Goal: Task Accomplishment & Management: Complete application form

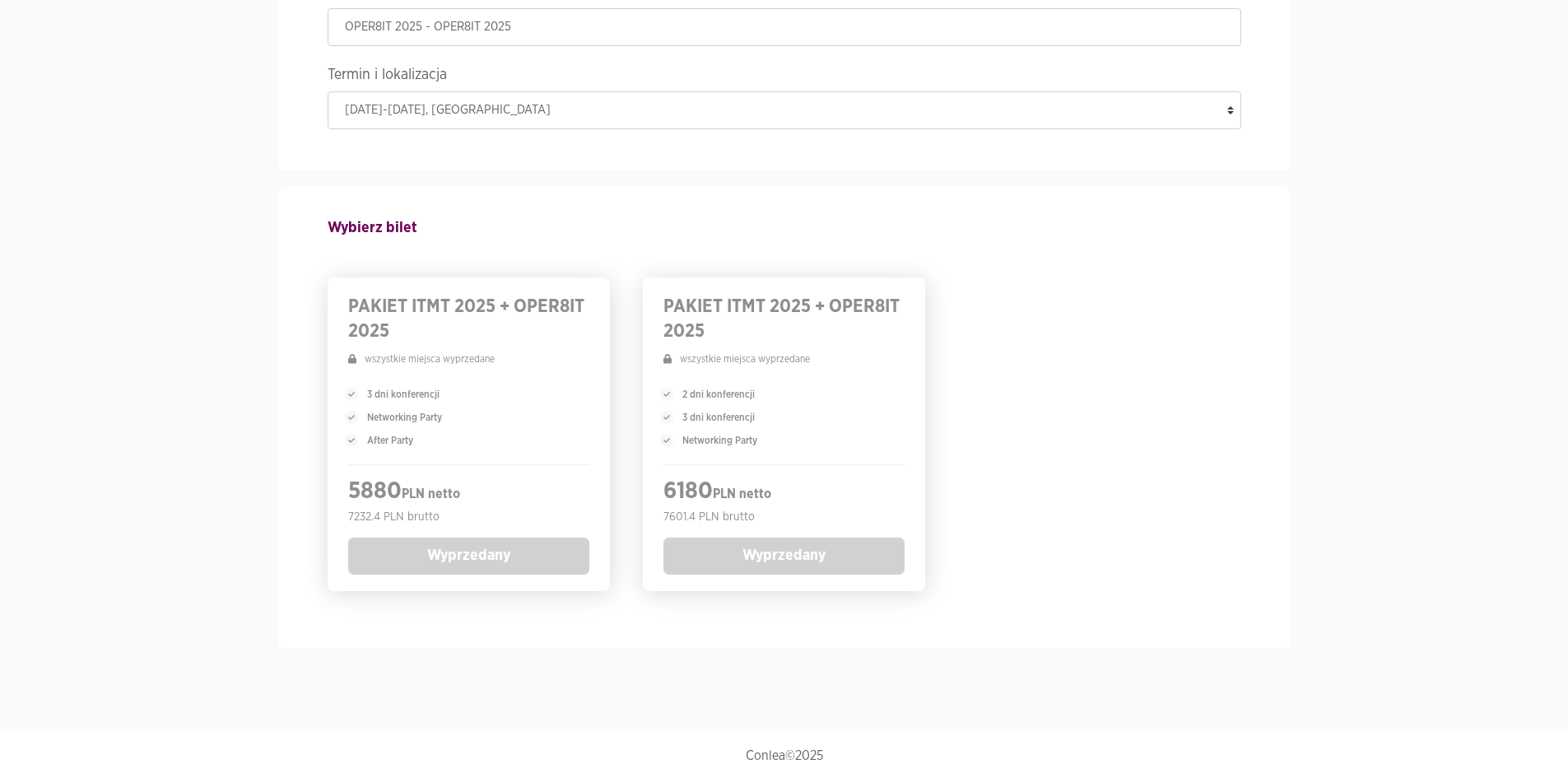
scroll to position [193, 0]
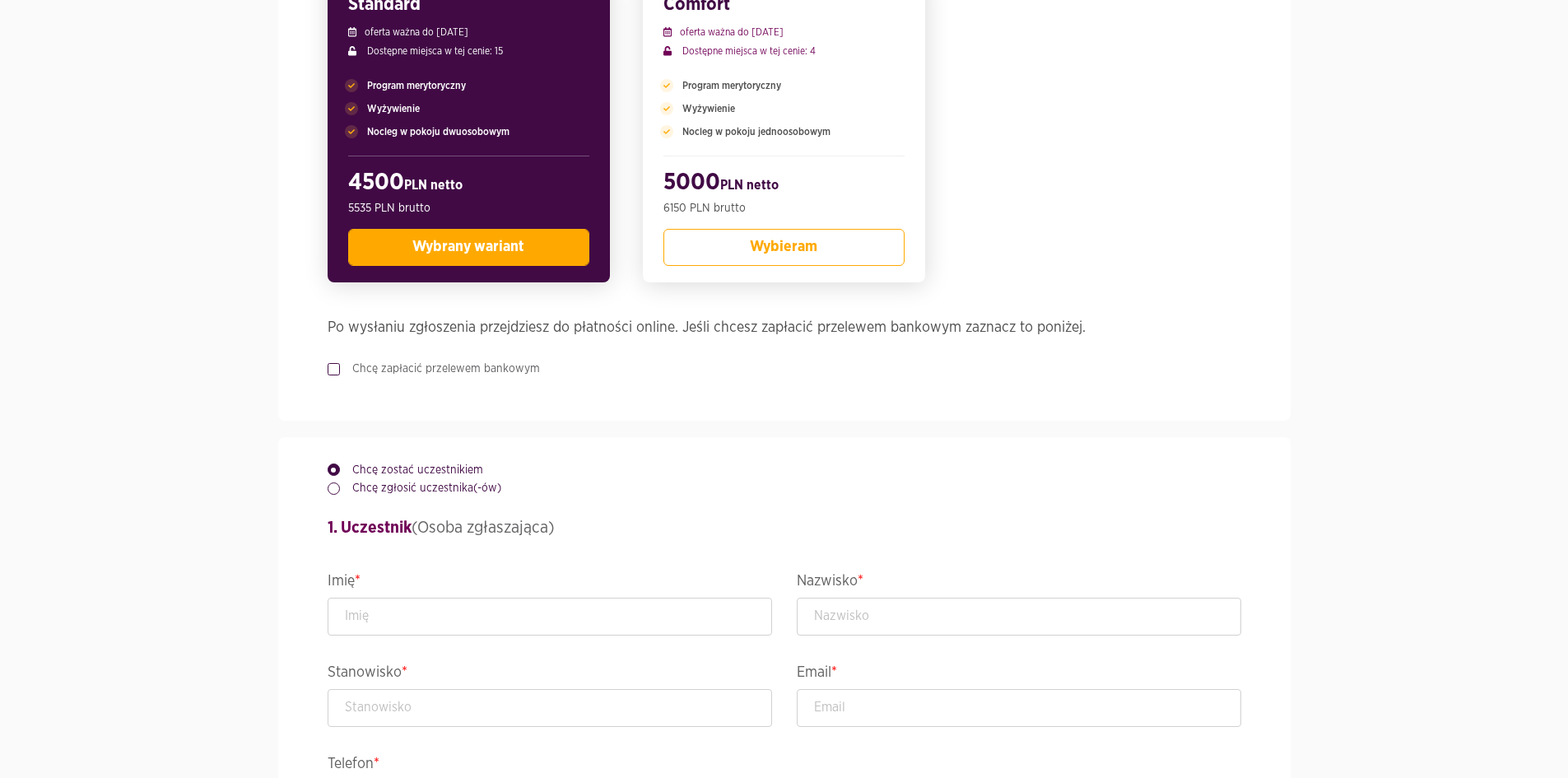
scroll to position [494, 0]
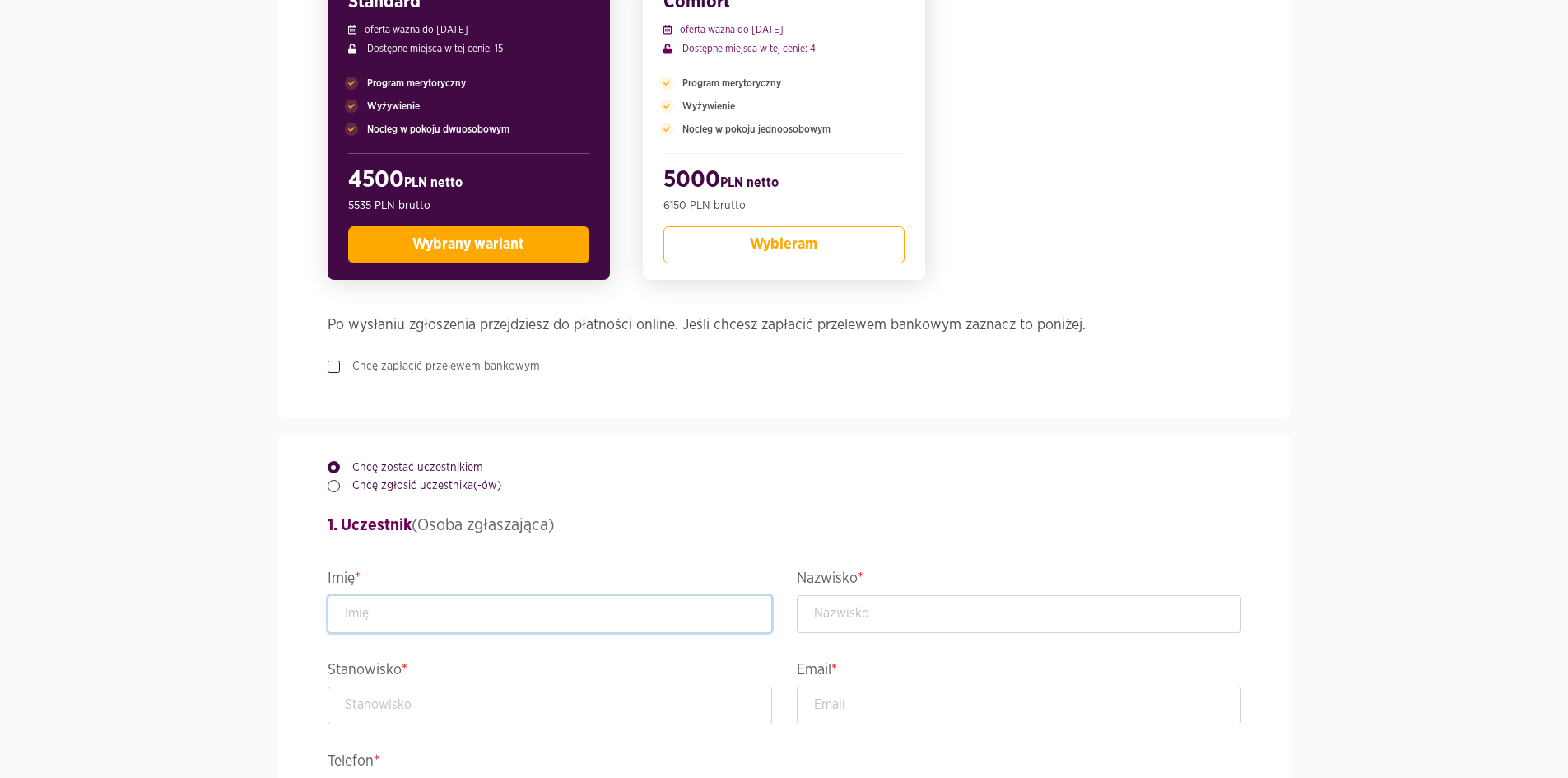
click at [540, 613] on input "text" at bounding box center [549, 614] width 444 height 38
type input "test"
click at [820, 615] on input "text" at bounding box center [1019, 614] width 444 height 38
type input "test"
click at [582, 724] on input "text" at bounding box center [549, 705] width 444 height 38
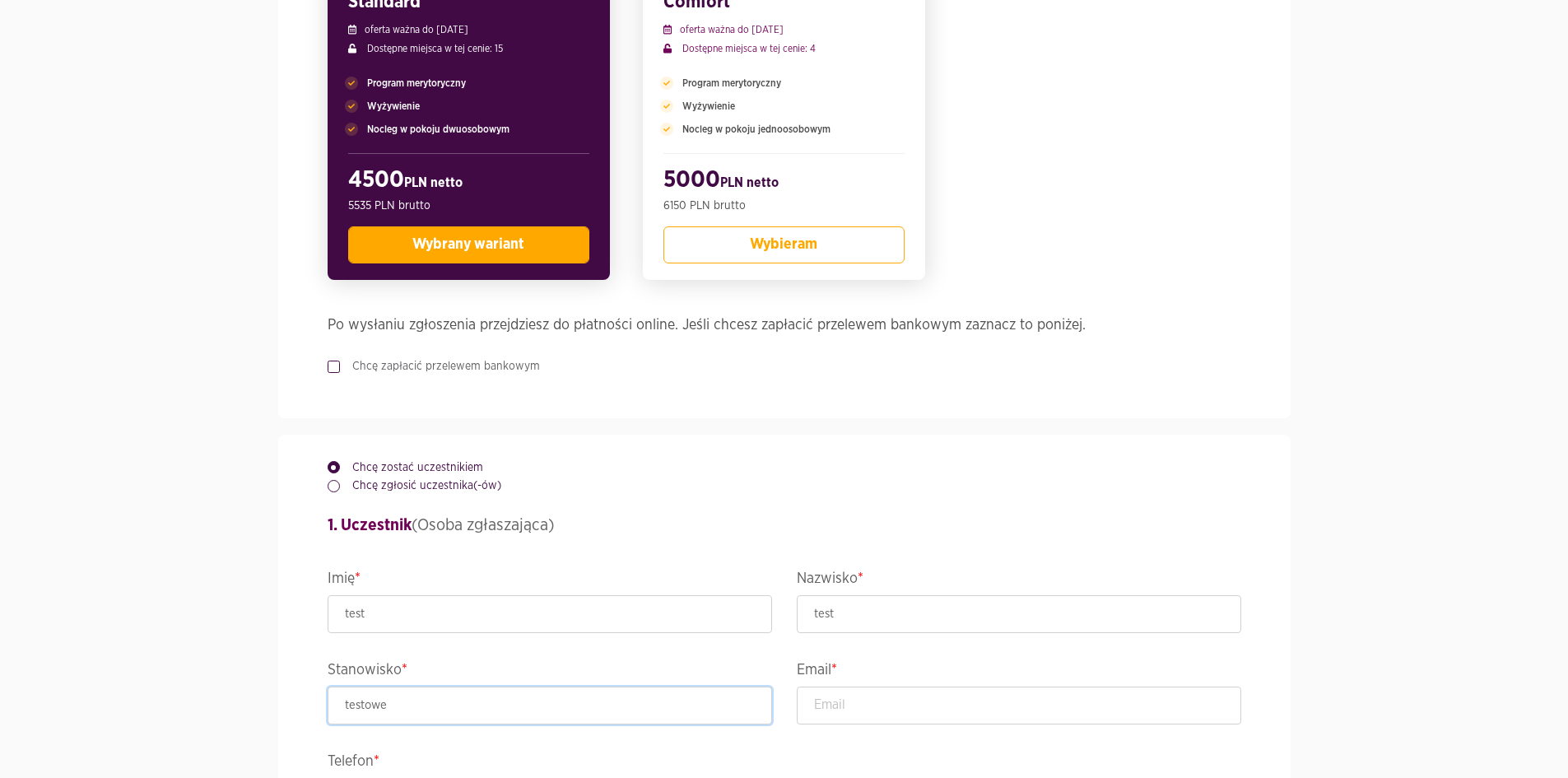
type input "testowe"
type input "[EMAIL_ADDRESS][DOMAIN_NAME]"
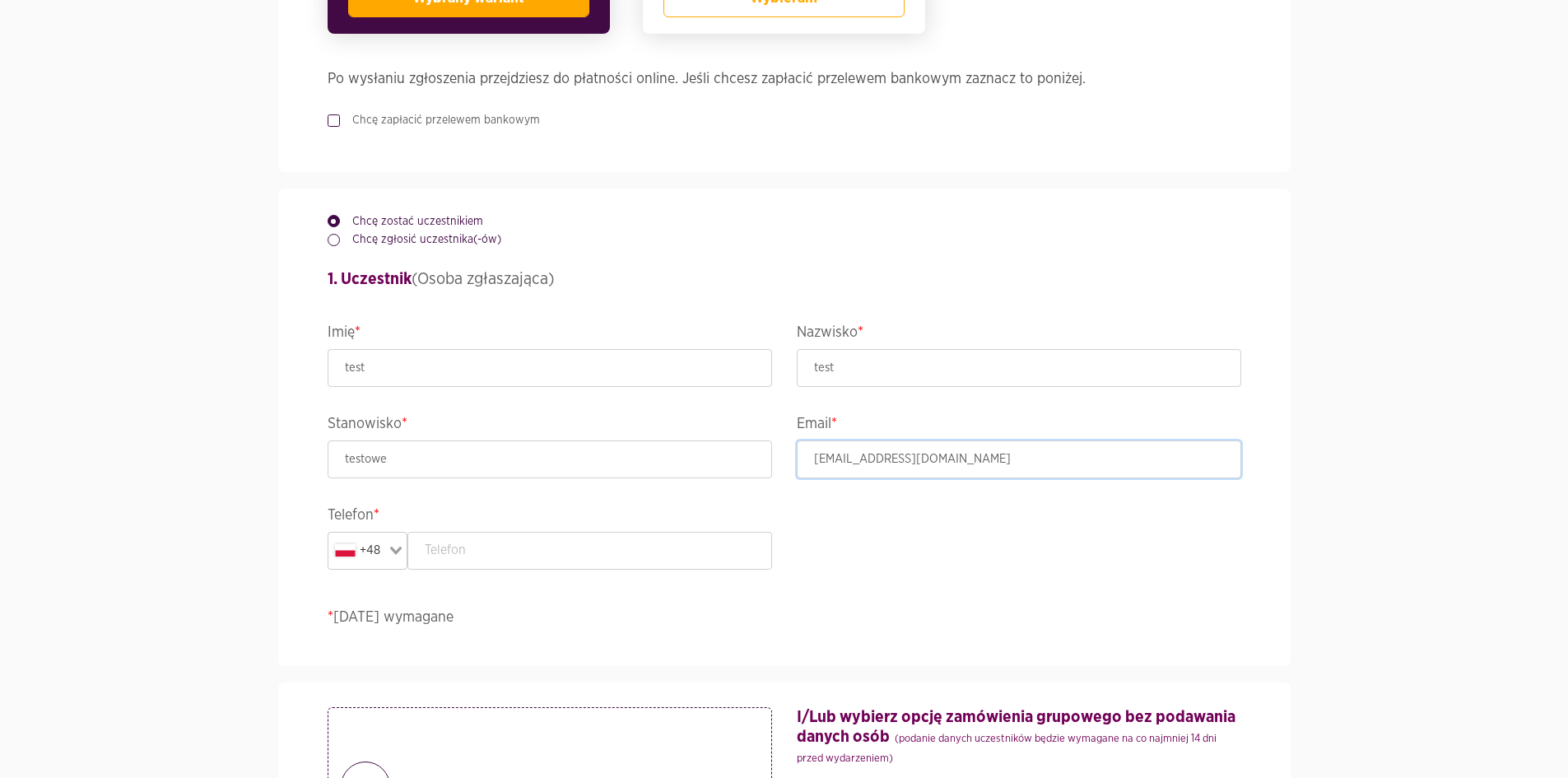
scroll to position [741, 0]
click at [496, 557] on input "text" at bounding box center [589, 550] width 365 height 38
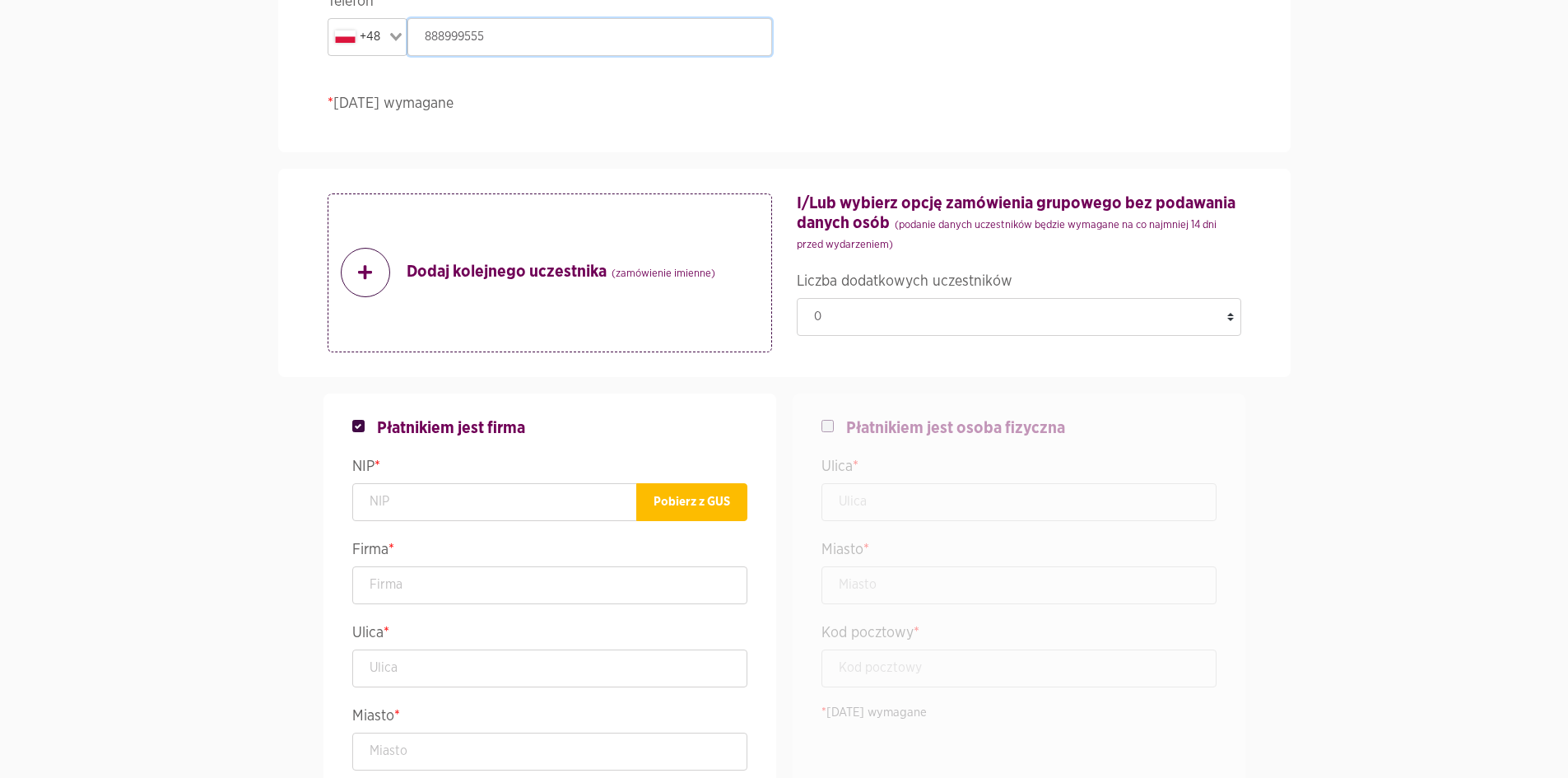
scroll to position [1400, 0]
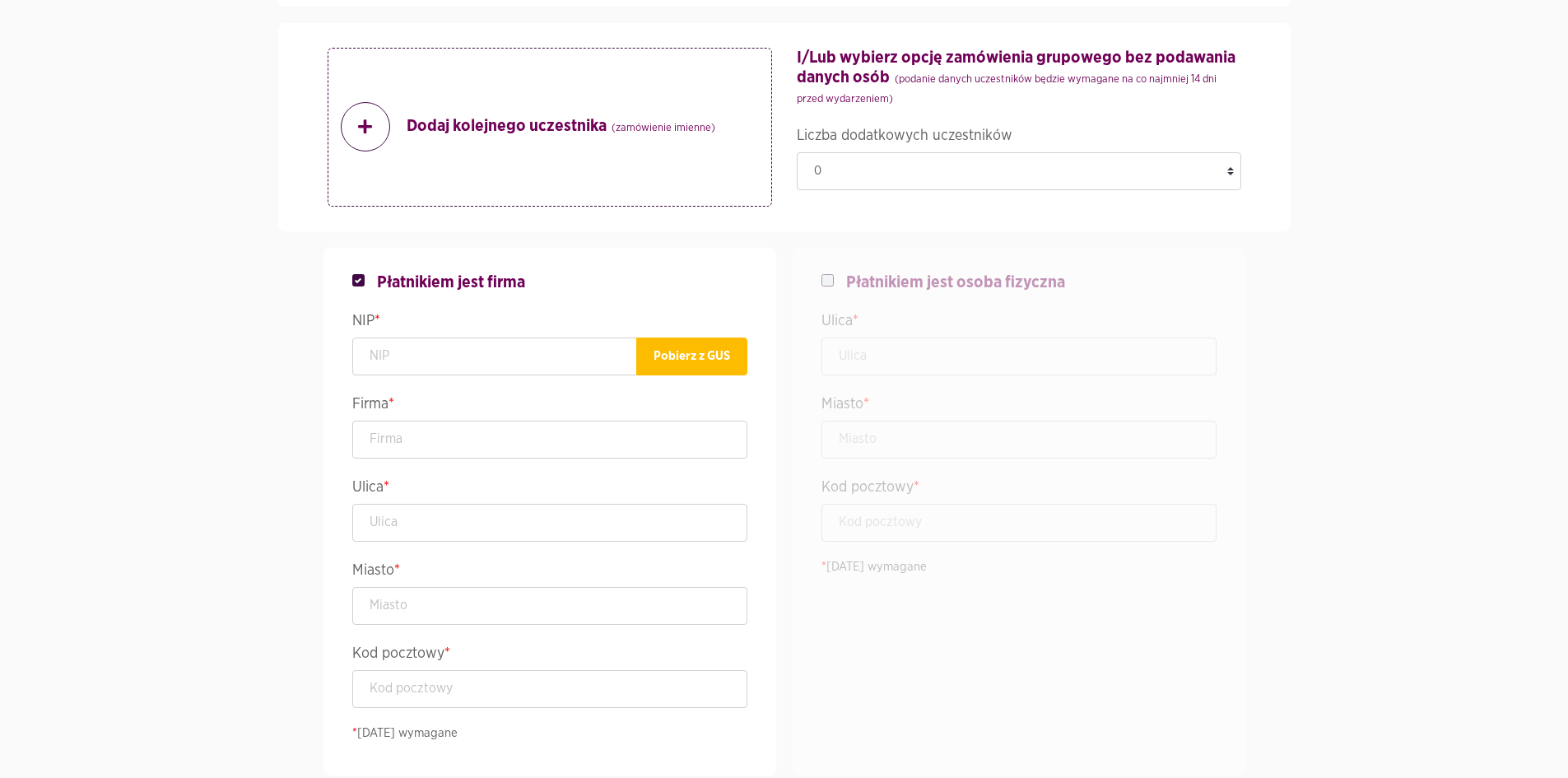
type input "888999555"
click at [944, 344] on input "text" at bounding box center [1019, 356] width 395 height 38
checkbox input "false"
checkbox input "true"
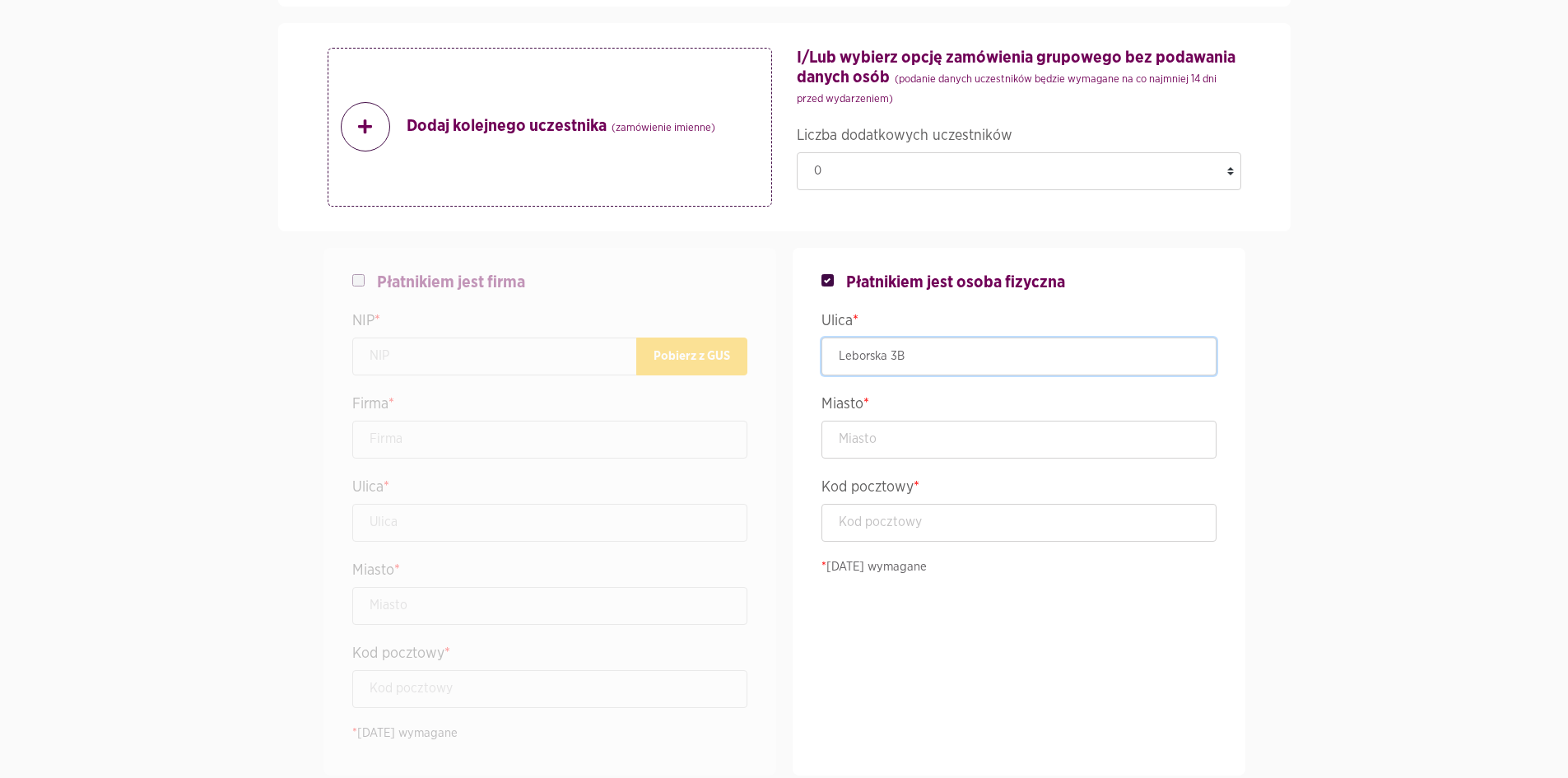
type input "Leborska 3B"
type input "[GEOGRAPHIC_DATA]"
type input "80-299"
click at [1252, 391] on div "Płatnikiem jest osoba fizyczna Ulica * Leborska 3B Miasto * [GEOGRAPHIC_DATA] K…" at bounding box center [1019, 512] width 469 height 528
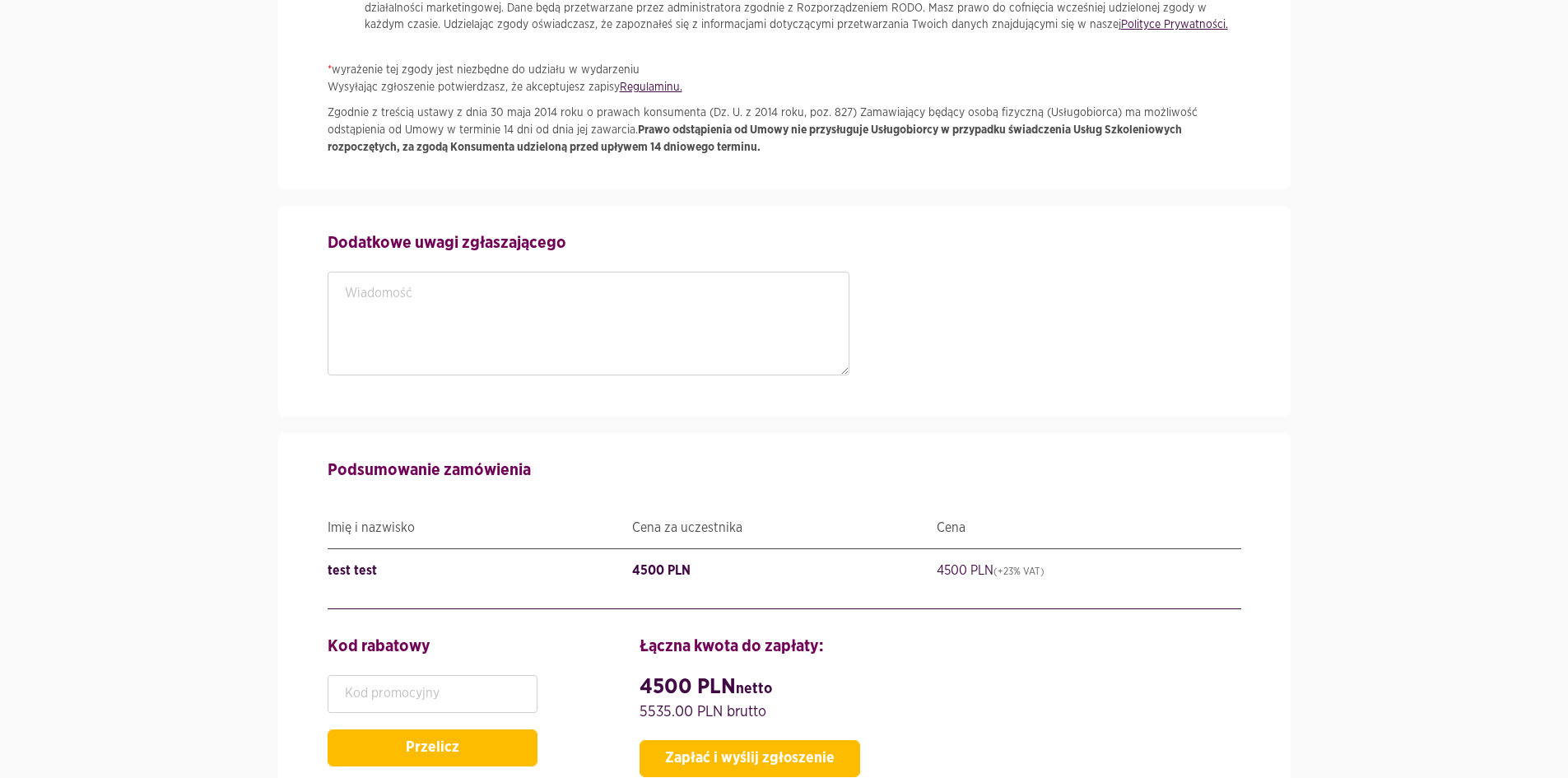
scroll to position [2387, 0]
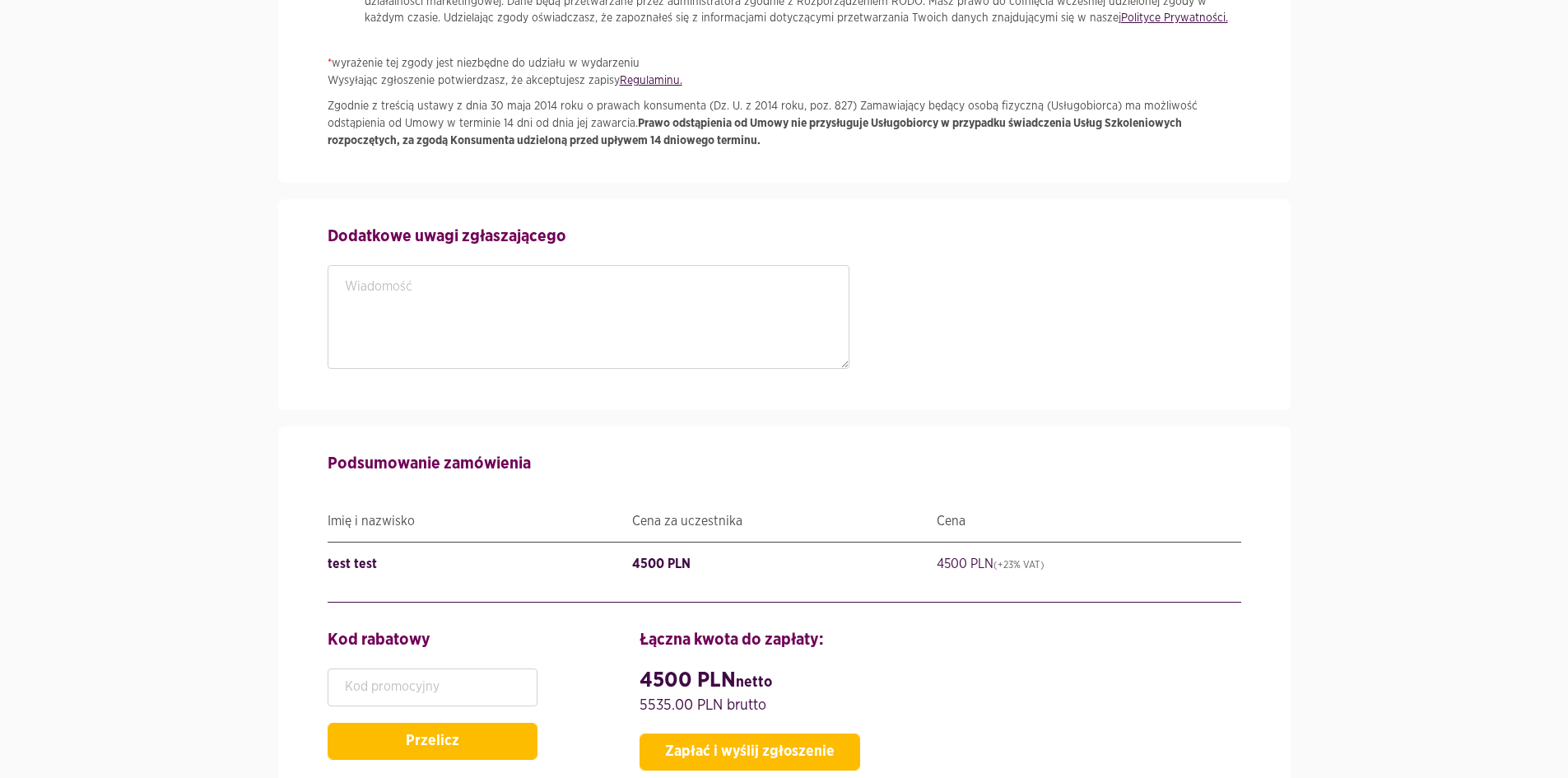
click at [545, 372] on div "Dodatkowe uwagi zgłaszającego" at bounding box center [589, 304] width 547 height 162
click at [556, 329] on textarea at bounding box center [588, 317] width 523 height 104
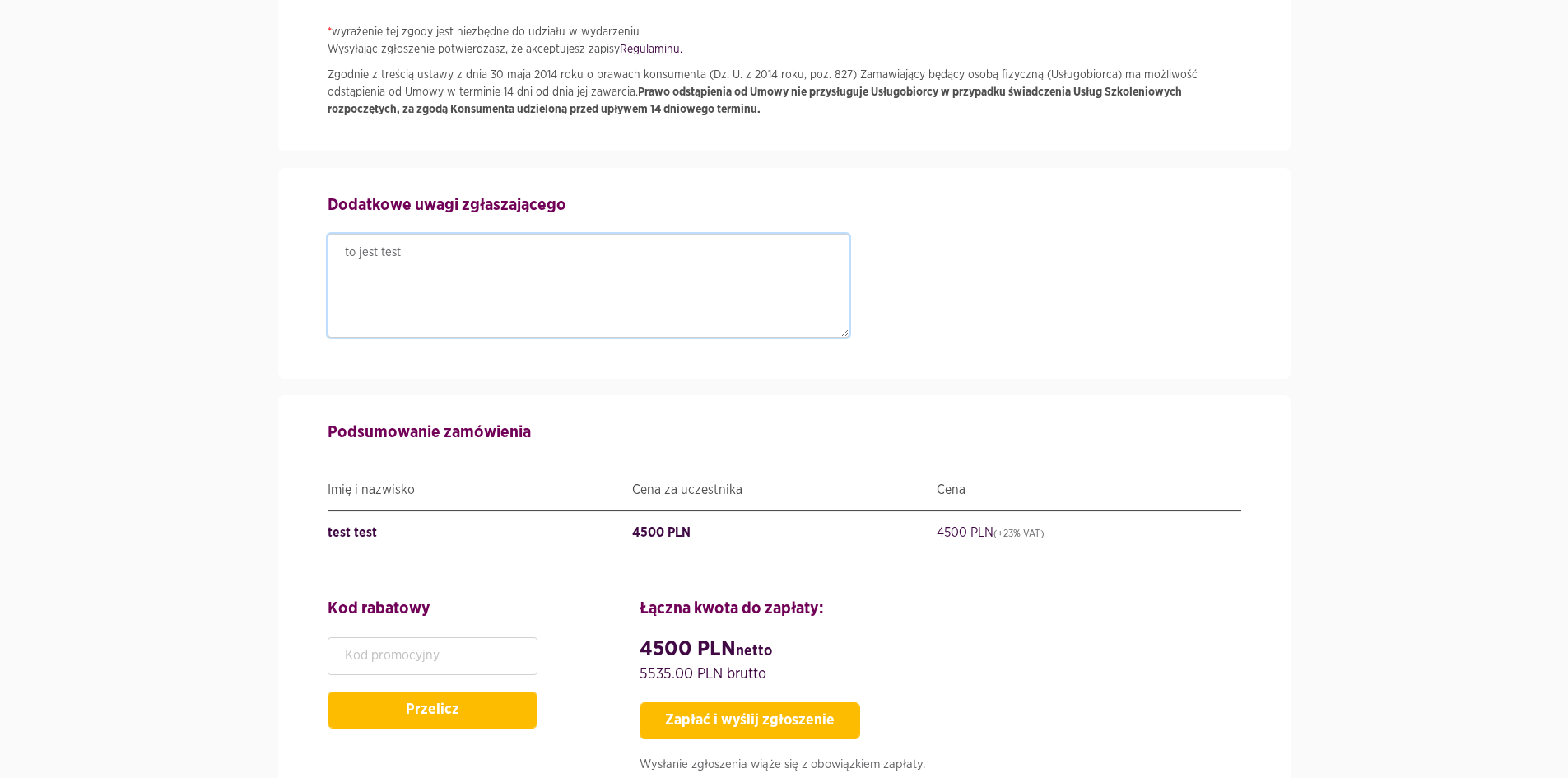
scroll to position [2469, 0]
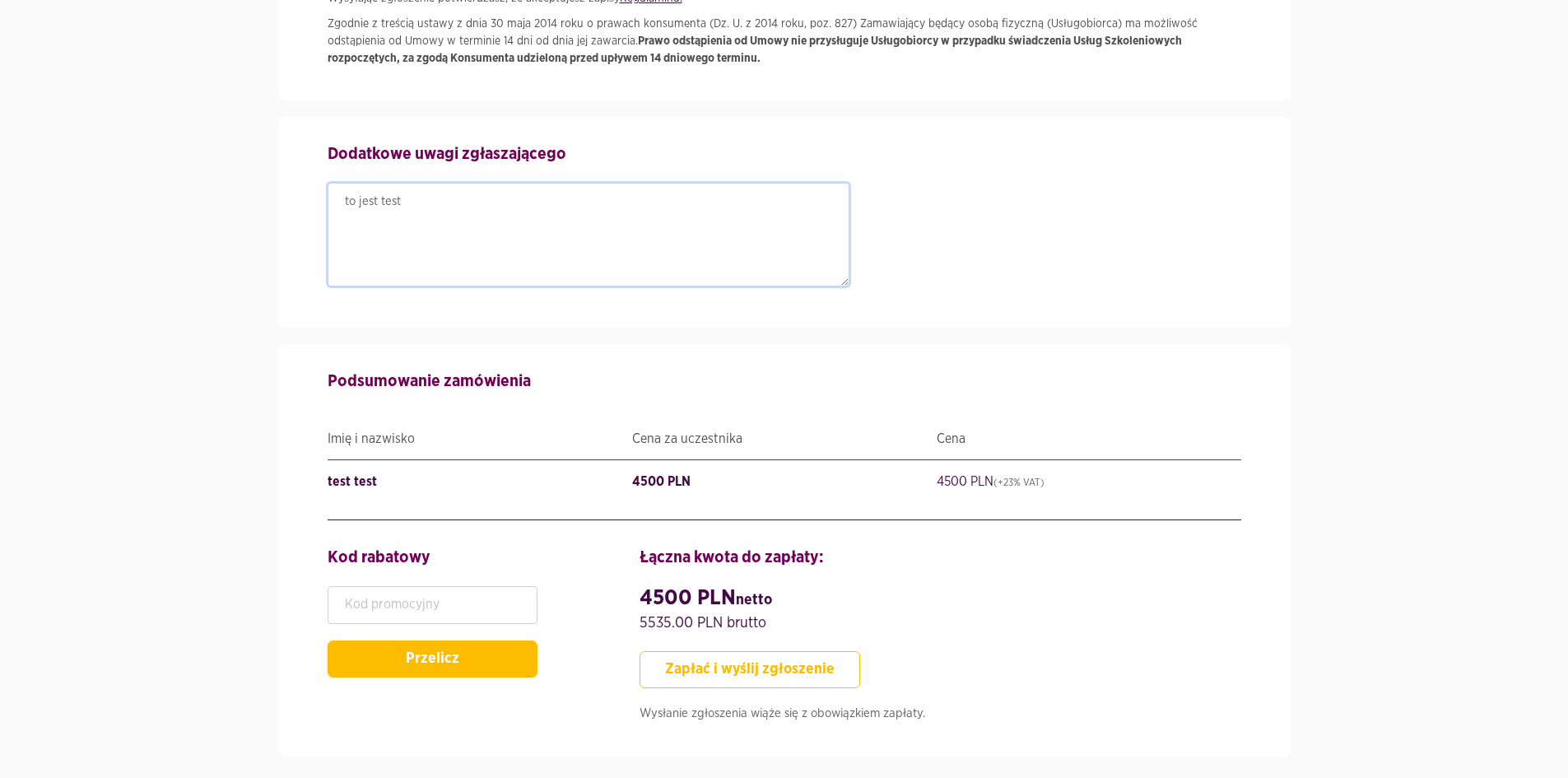
type textarea "to jest test"
click at [754, 656] on button "Zapłać i wyślij zgłoszenie" at bounding box center [750, 669] width 221 height 37
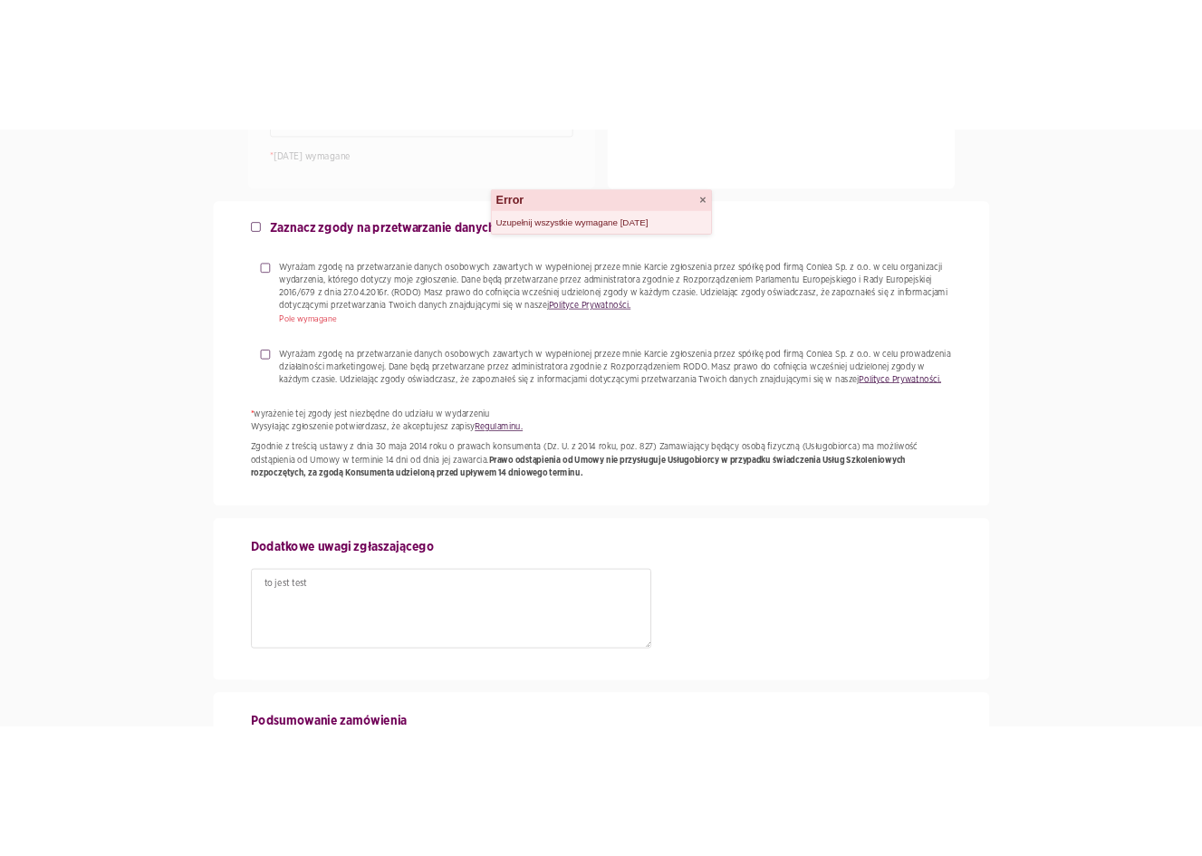
scroll to position [2264, 0]
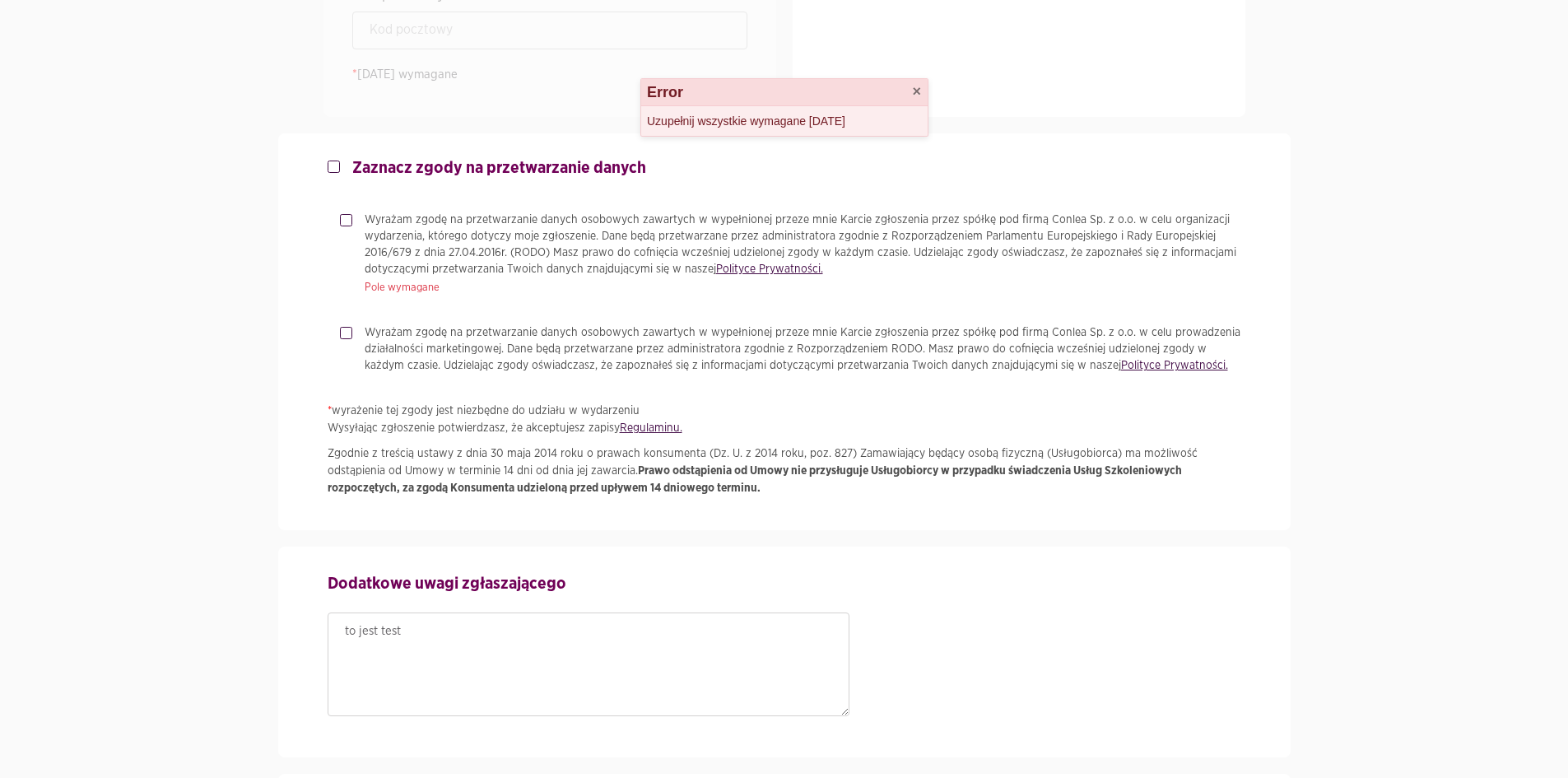
click at [418, 255] on p "Wyrażam zgodę na przetwarzanie danych osobowych zawartych w wypełnionej przeze …" at bounding box center [803, 244] width 876 height 65
click at [348, 223] on input "Wyrażam zgodę na przetwarzanie danych osobowych zawartych w wypełnionej przeze …" at bounding box center [344, 217] width 8 height 11
checkbox input "true"
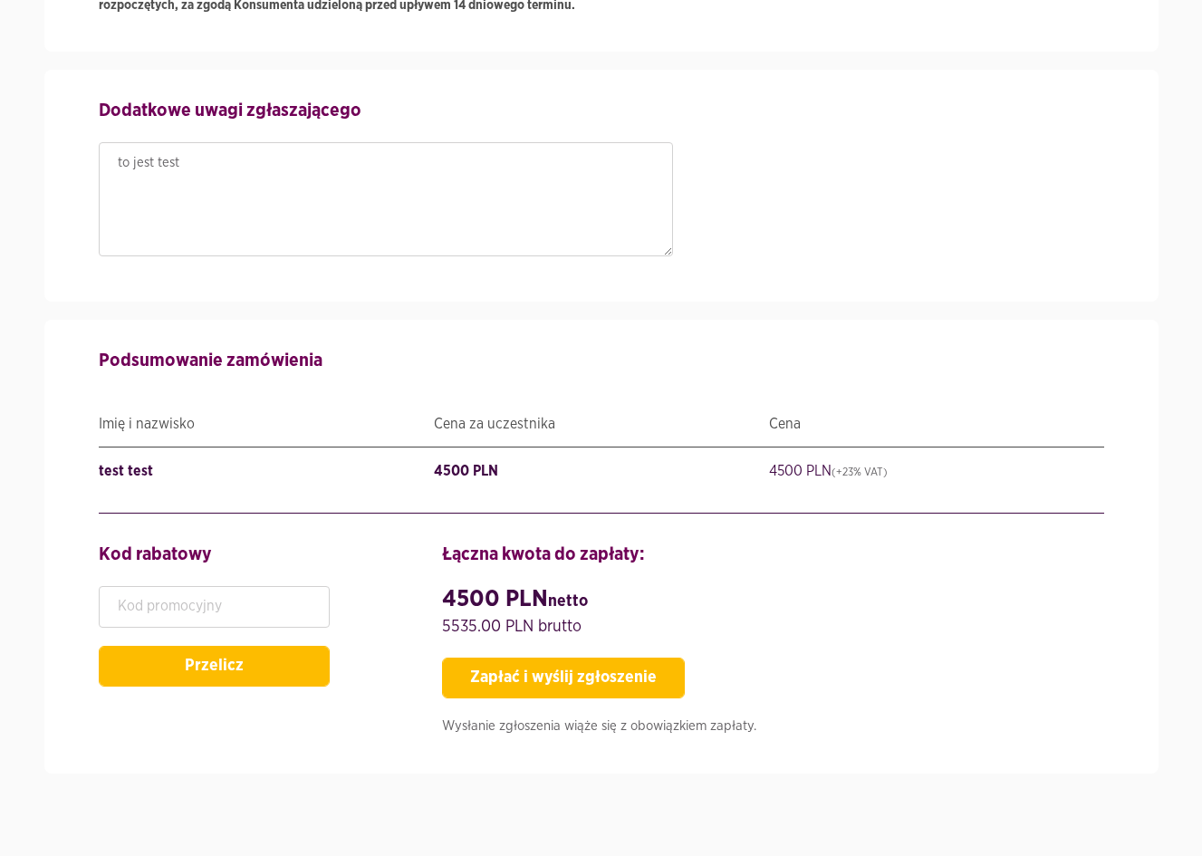
scroll to position [2807, 0]
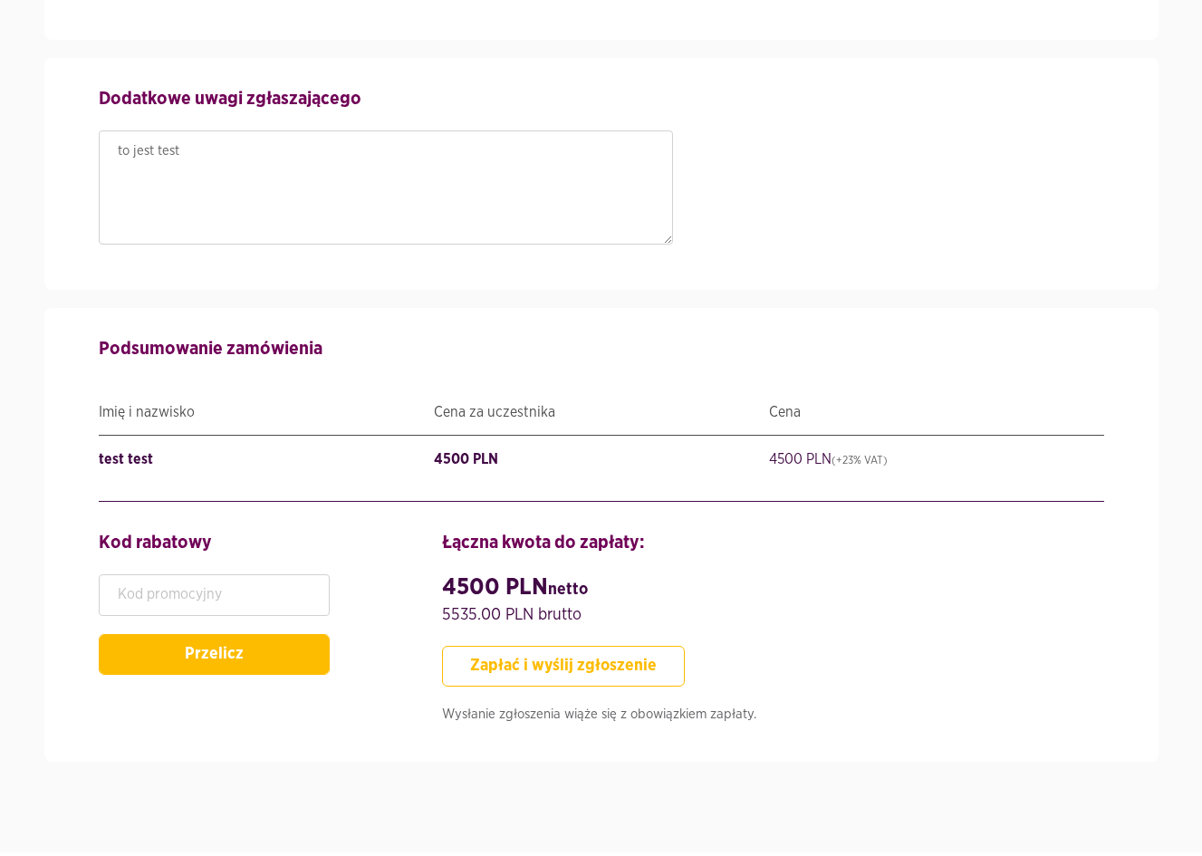
click at [601, 661] on button "Zapłać i wyślij zgłoszenie" at bounding box center [563, 666] width 243 height 41
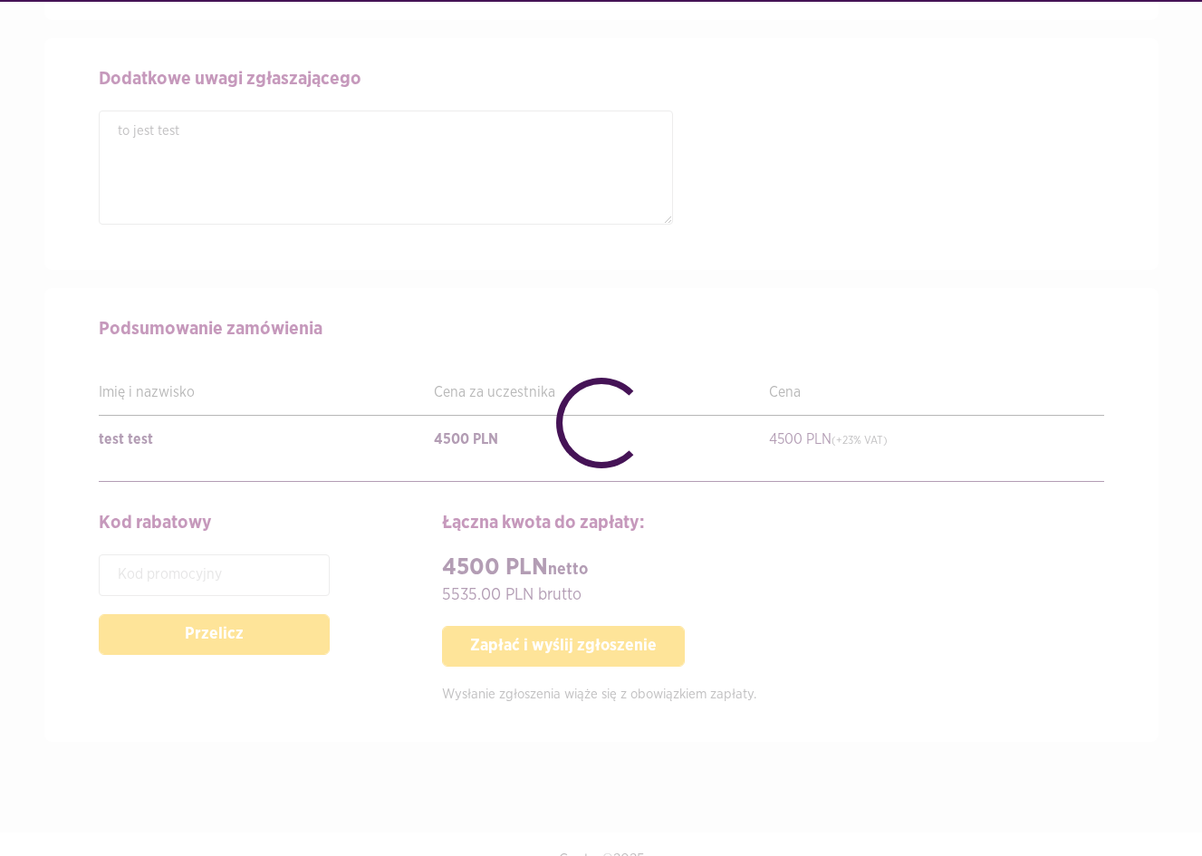
checkbox input "false"
